Goal: Ask a question

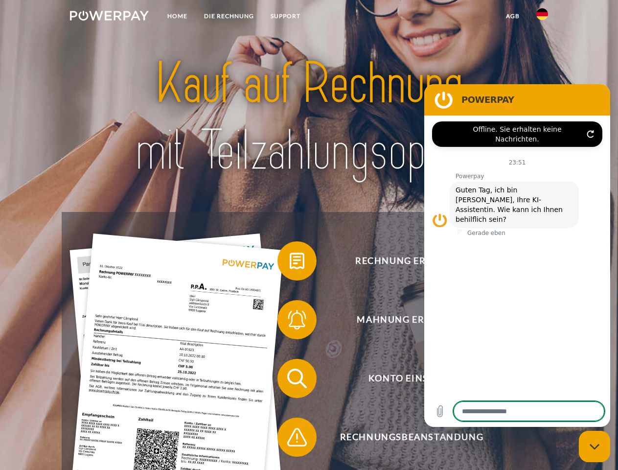
click at [109, 17] on img at bounding box center [109, 16] width 79 height 10
click at [542, 17] on img at bounding box center [542, 14] width 12 height 12
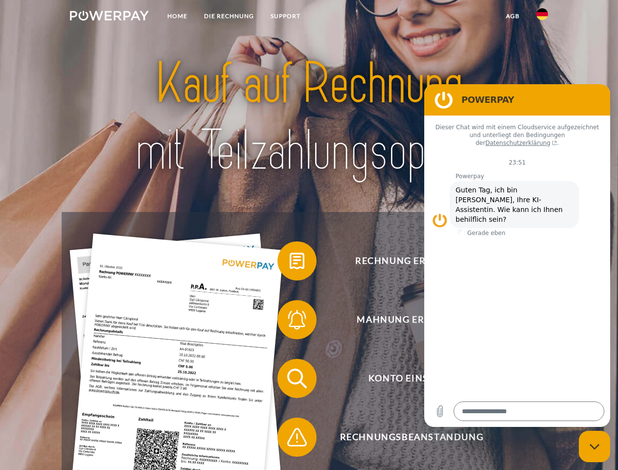
click at [512, 16] on link "agb" at bounding box center [513, 16] width 30 height 18
click at [290, 263] on span at bounding box center [282, 260] width 49 height 49
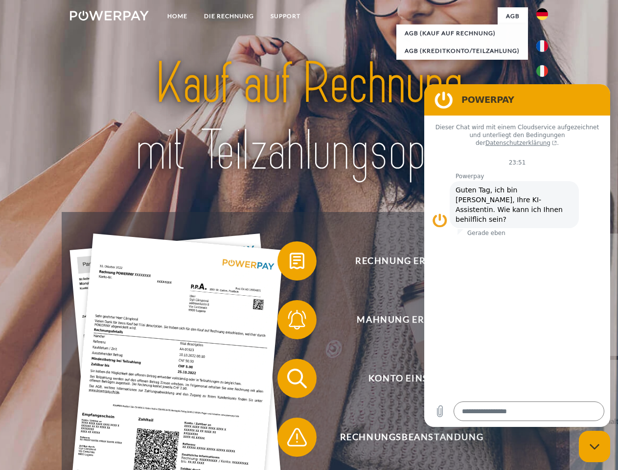
click at [290, 322] on span at bounding box center [282, 319] width 49 height 49
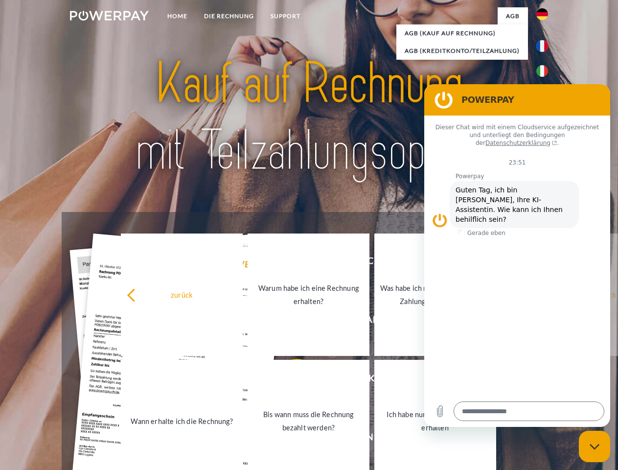
click at [290, 380] on link "Bis wann muss die Rechnung bezahlt werden?" at bounding box center [309, 421] width 122 height 122
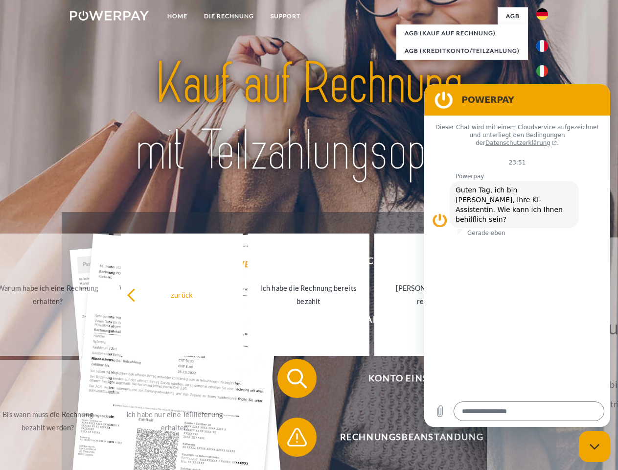
click at [290, 439] on span at bounding box center [282, 437] width 49 height 49
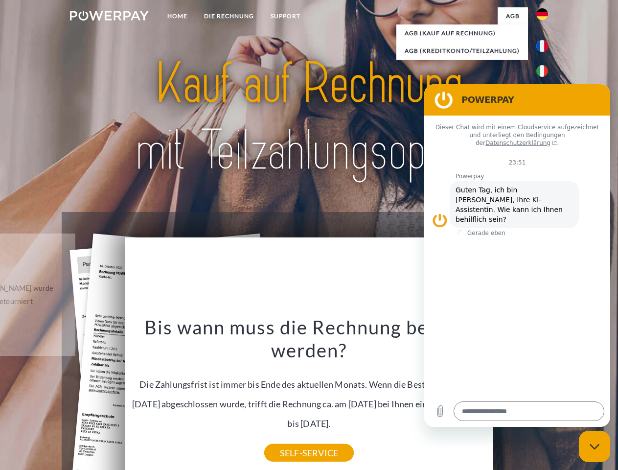
click at [595, 446] on icon "Messaging-Fenster schließen" at bounding box center [595, 446] width 10 height 6
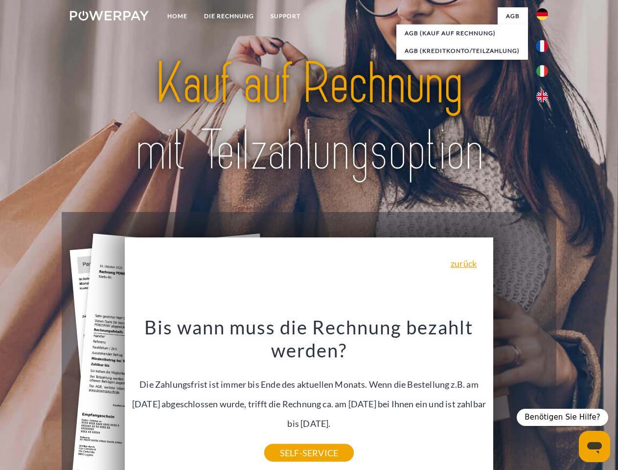
type textarea "*"
